Goal: Transaction & Acquisition: Download file/media

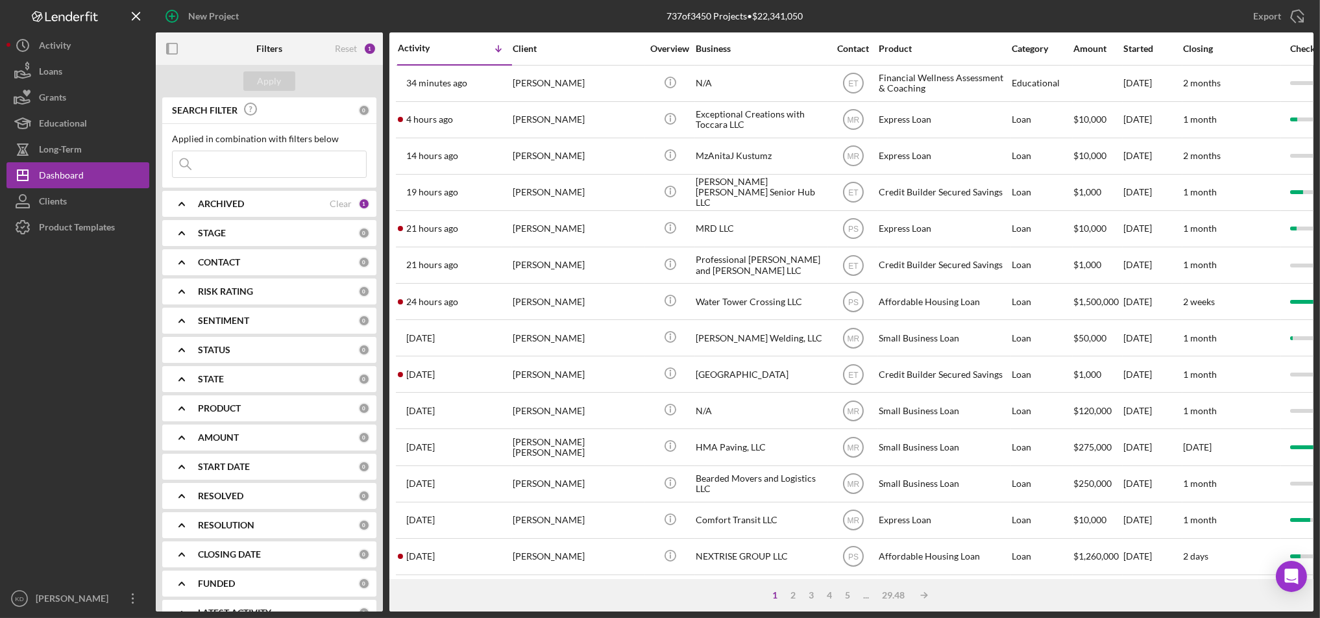
click at [270, 205] on div "ARCHIVED" at bounding box center [264, 204] width 132 height 10
click at [198, 274] on label "Archived" at bounding box center [280, 277] width 174 height 13
click at [186, 274] on input "Archived" at bounding box center [179, 277] width 13 height 13
checkbox input "true"
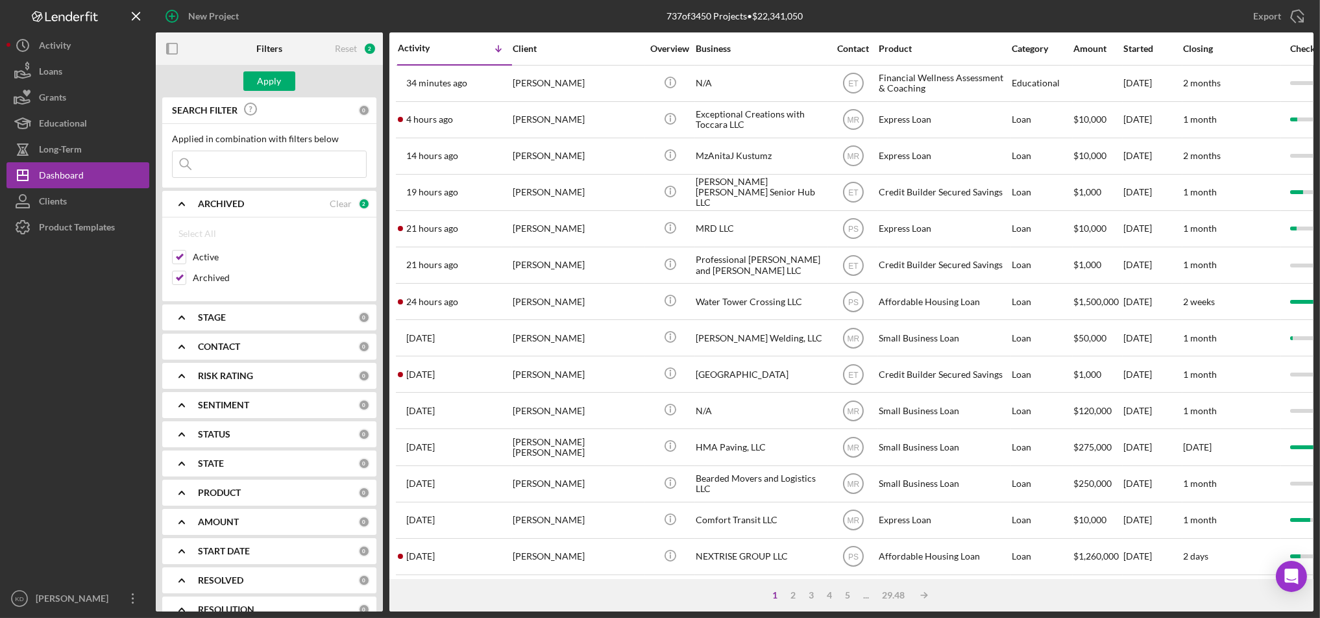
click at [256, 169] on input at bounding box center [269, 164] width 193 height 26
type input "f"
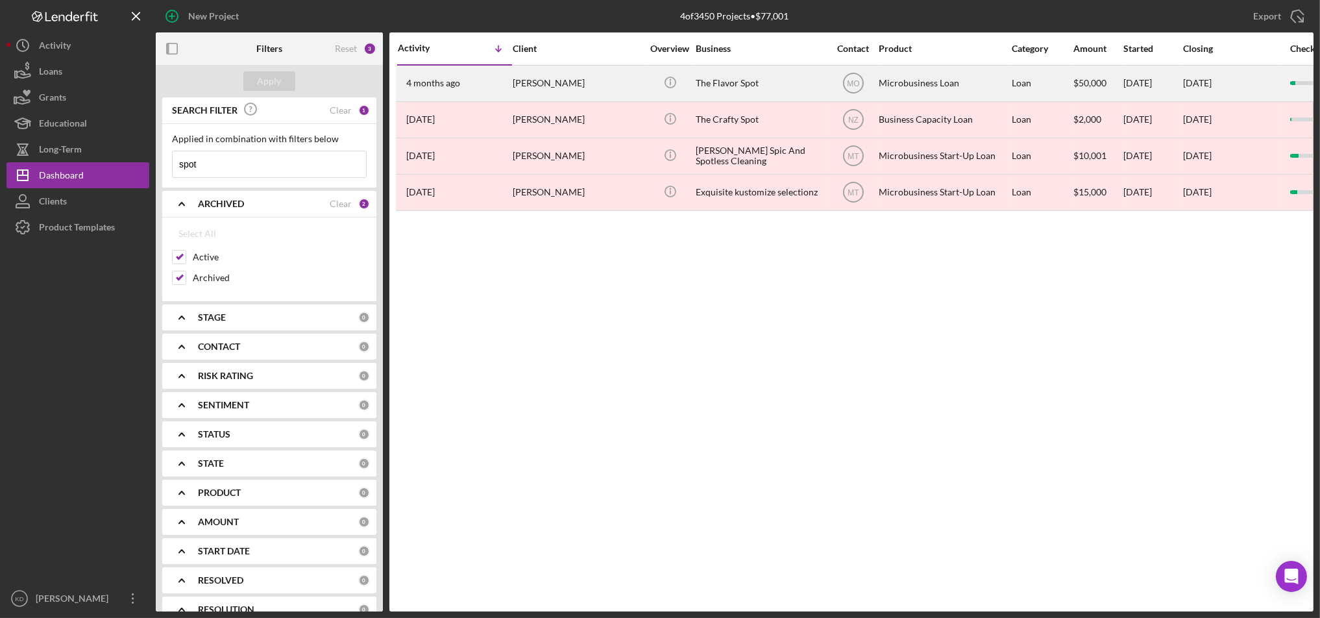
type input "spot"
click at [746, 82] on div "The Flavor Spot" at bounding box center [760, 83] width 130 height 34
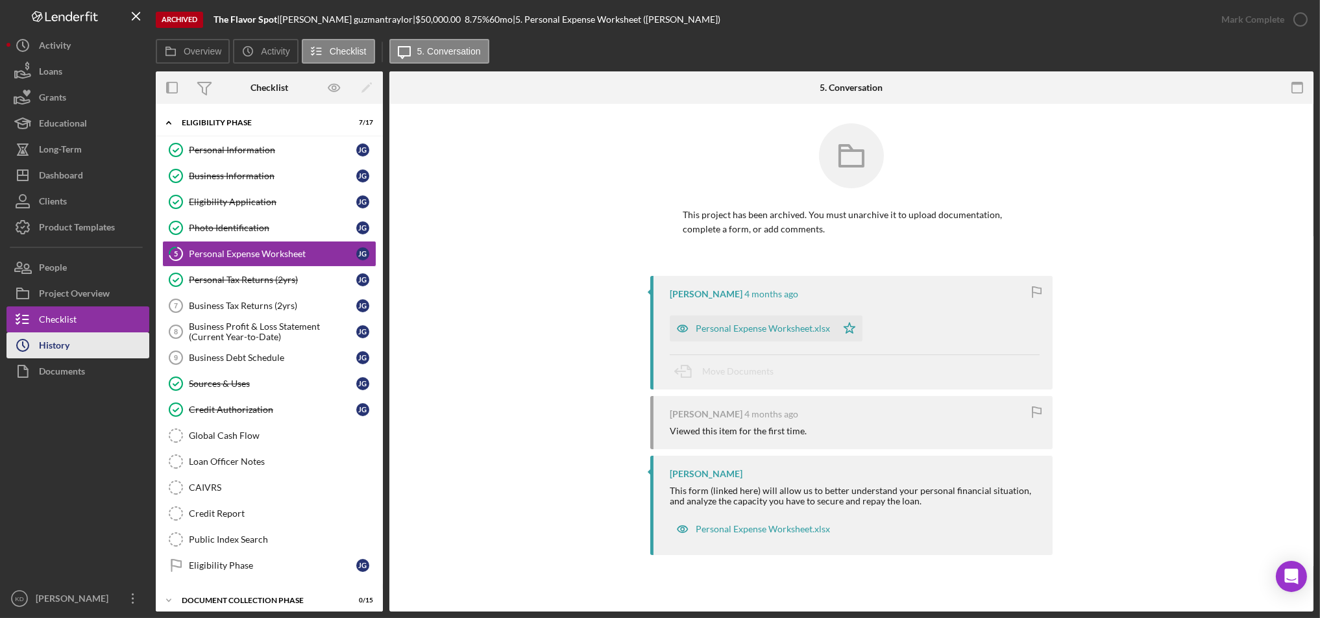
click at [102, 337] on button "Icon/History History" at bounding box center [77, 345] width 143 height 26
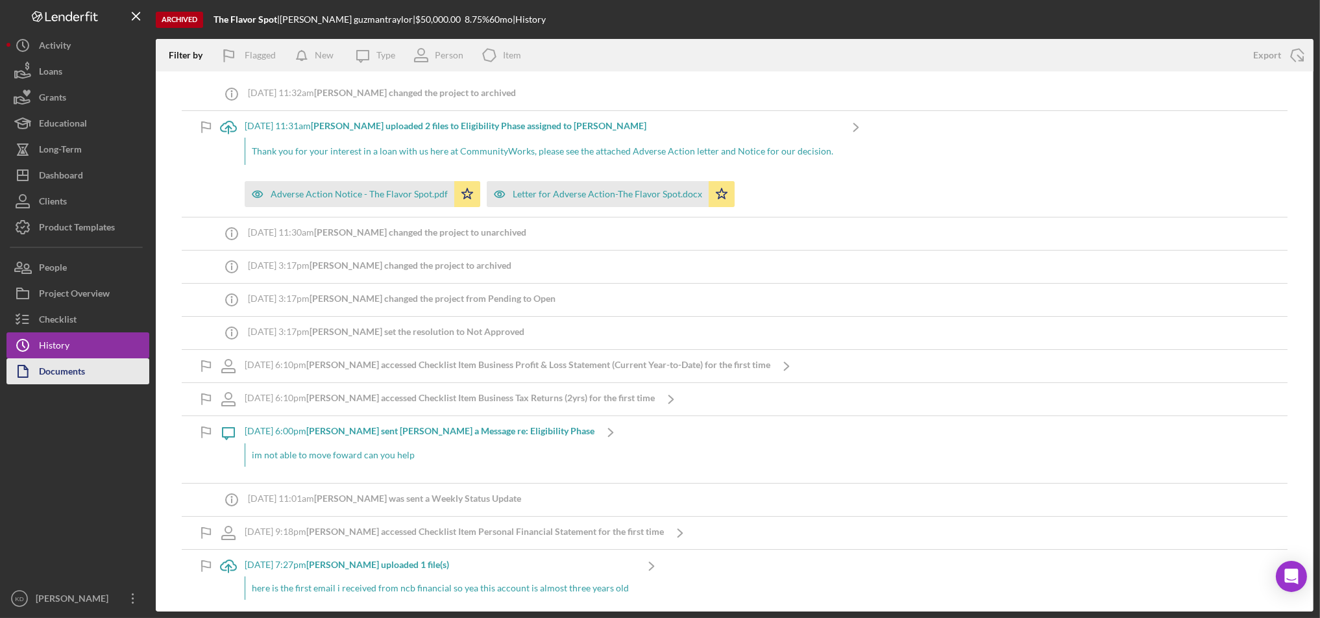
click at [129, 363] on button "Documents" at bounding box center [77, 371] width 143 height 26
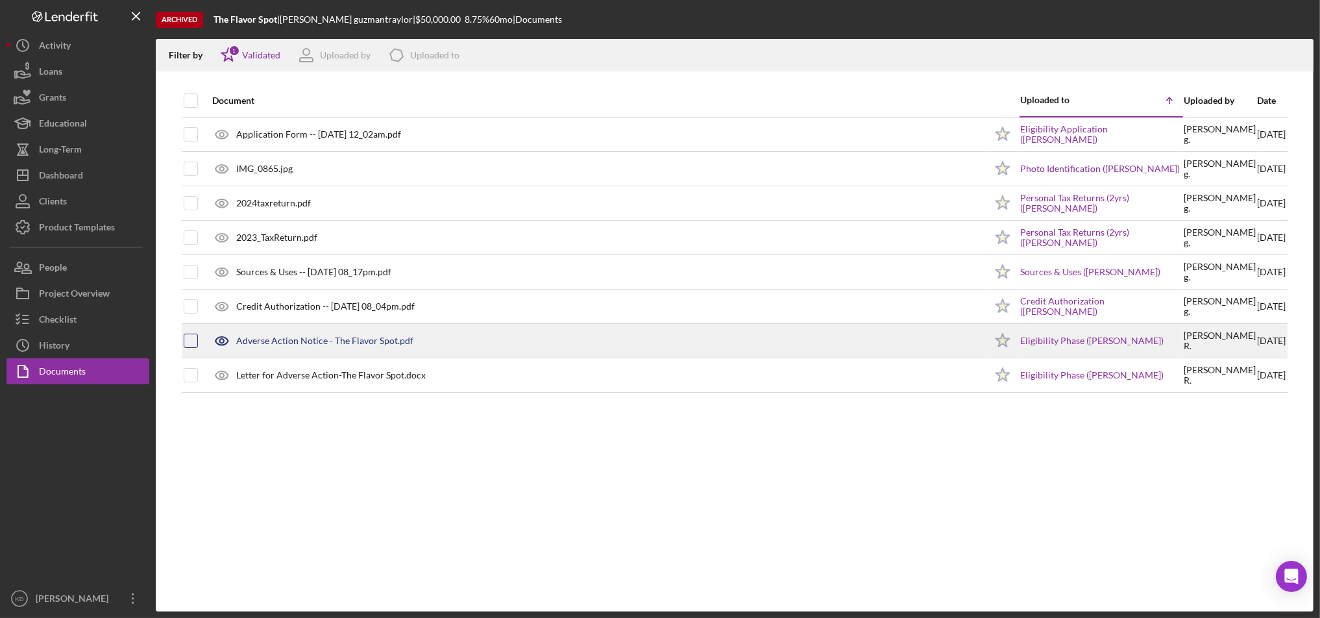
click at [194, 346] on input "checkbox" at bounding box center [190, 340] width 13 height 13
checkbox input "true"
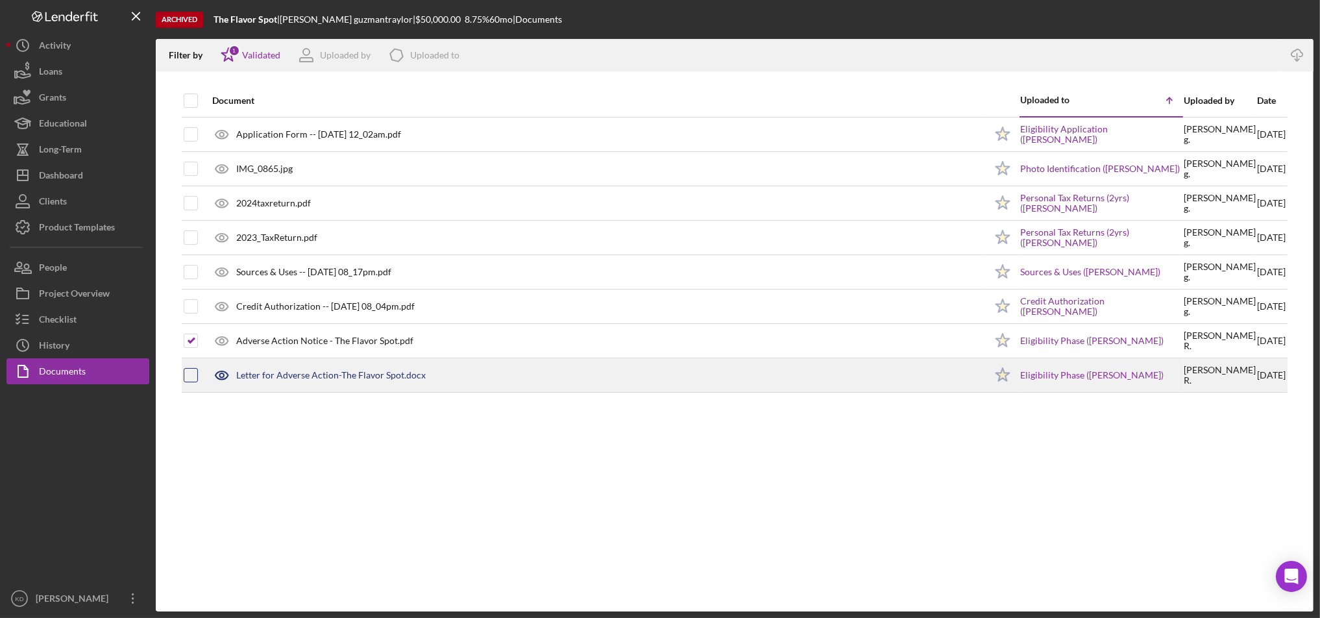
click at [190, 377] on input "checkbox" at bounding box center [190, 374] width 13 height 13
checkbox input "true"
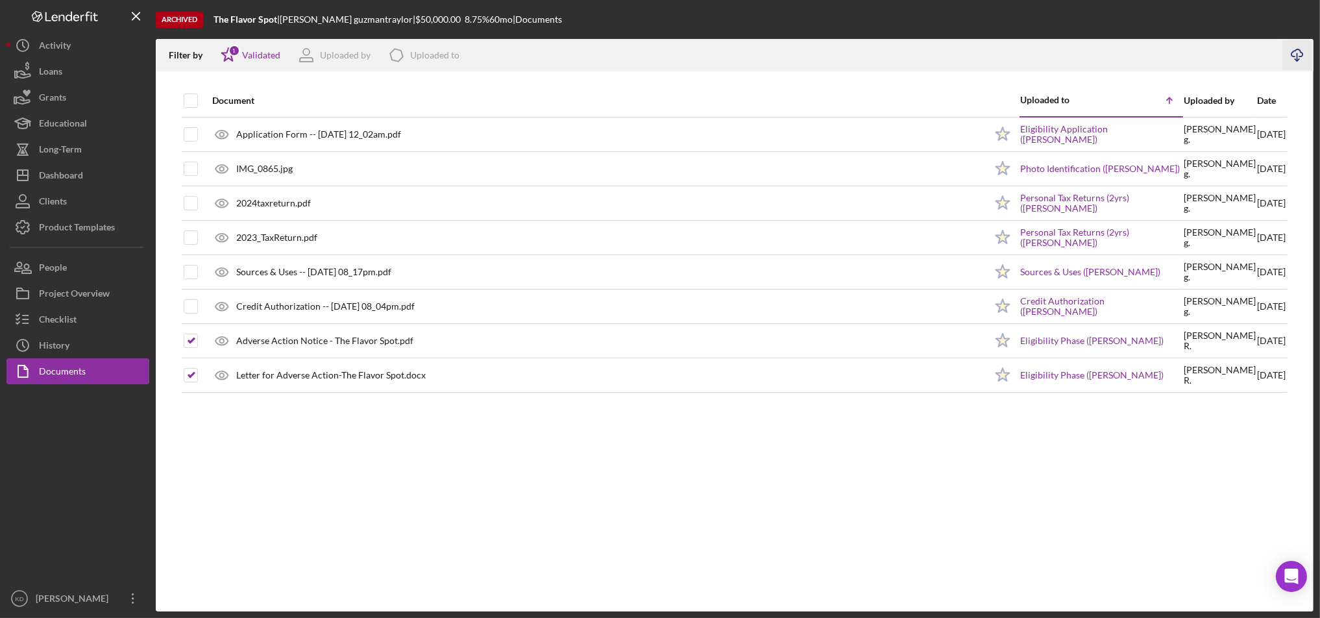
click at [1305, 52] on icon "Icon/Download" at bounding box center [1297, 55] width 29 height 29
click at [1031, 486] on div "Document Uploaded to Icon/Table Sort Arrow Uploaded by Date Application Form --…" at bounding box center [734, 347] width 1157 height 527
click at [1009, 520] on div "Document Uploaded to Icon/Table Sort Arrow Uploaded by Date Application Form --…" at bounding box center [734, 347] width 1157 height 527
